Goal: Information Seeking & Learning: Learn about a topic

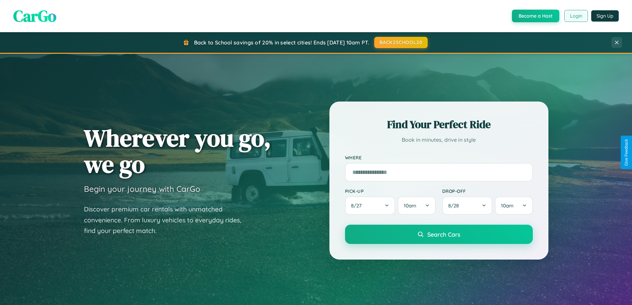
click at [575, 16] on button "Login" at bounding box center [576, 16] width 24 height 12
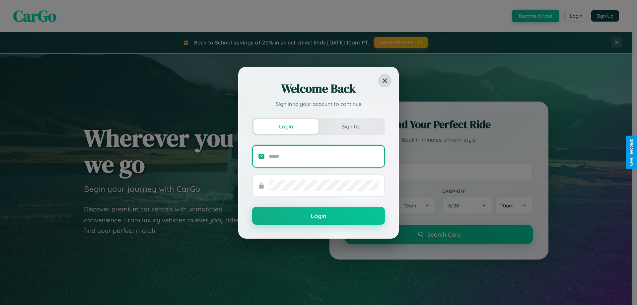
click at [324, 156] on input "text" at bounding box center [324, 156] width 110 height 11
type input "**********"
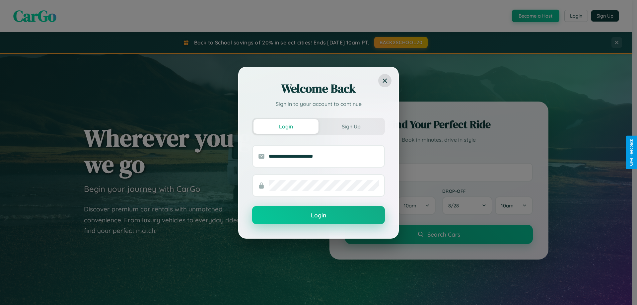
click at [318, 215] on button "Login" at bounding box center [318, 215] width 133 height 18
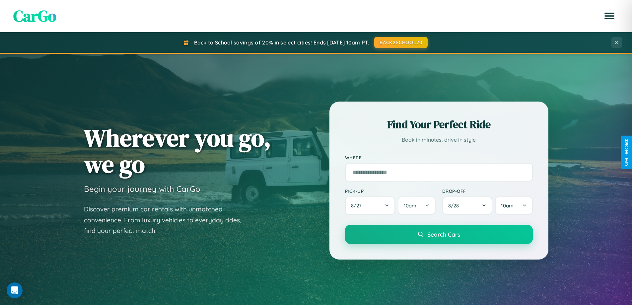
scroll to position [1276, 0]
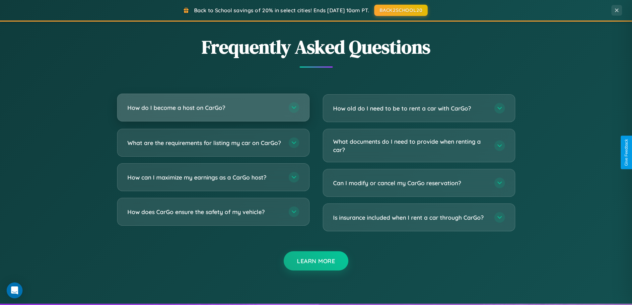
click at [213, 108] on h3 "How do I become a host on CarGo?" at bounding box center [204, 107] width 155 height 8
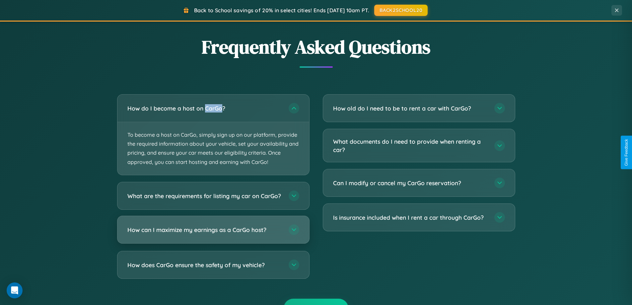
click at [213, 233] on h3 "How can I maximize my earnings as a CarGo host?" at bounding box center [204, 229] width 155 height 8
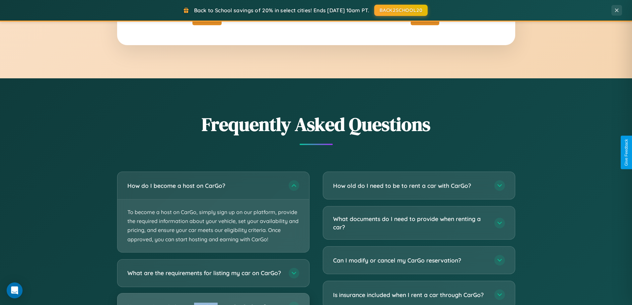
scroll to position [456, 0]
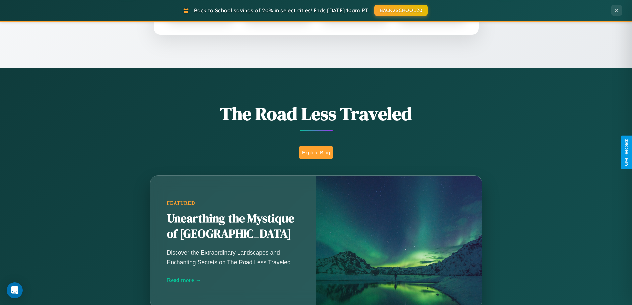
click at [316, 152] on button "Explore Blog" at bounding box center [315, 152] width 35 height 12
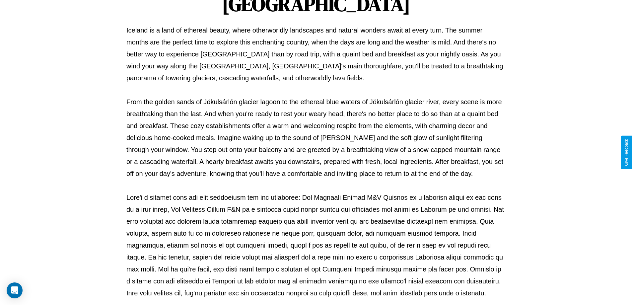
scroll to position [215, 0]
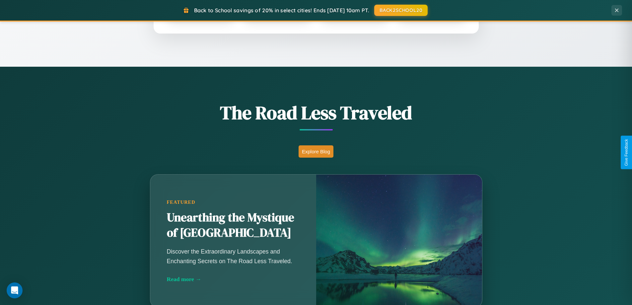
scroll to position [456, 0]
